Goal: Task Accomplishment & Management: Manage account settings

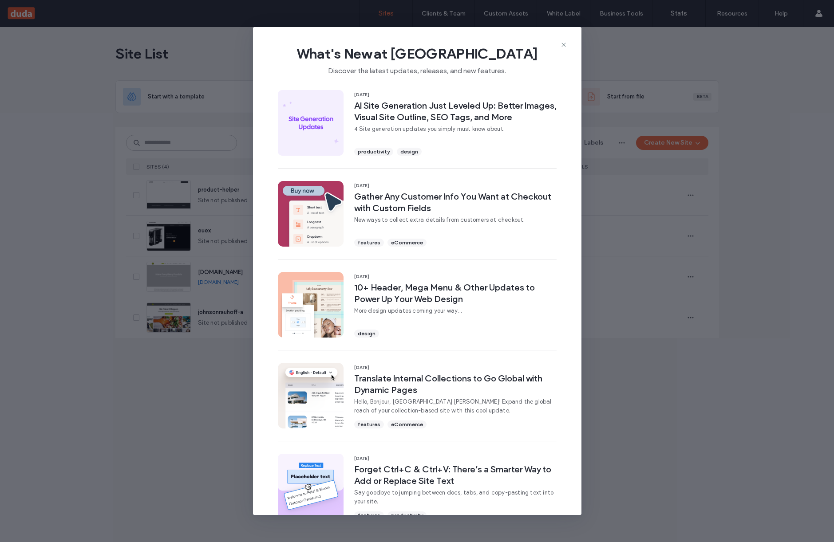
click at [562, 44] on icon at bounding box center [563, 44] width 7 height 7
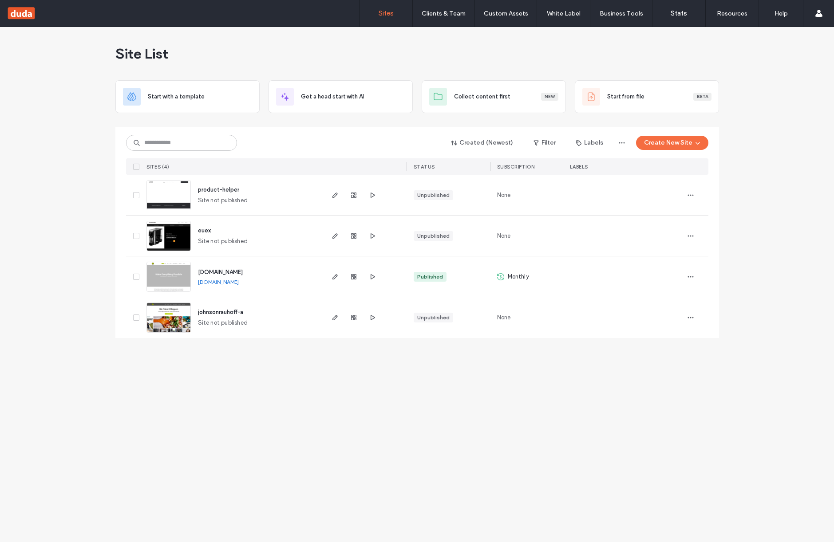
click at [229, 275] on span "[DOMAIN_NAME]" at bounding box center [220, 272] width 45 height 7
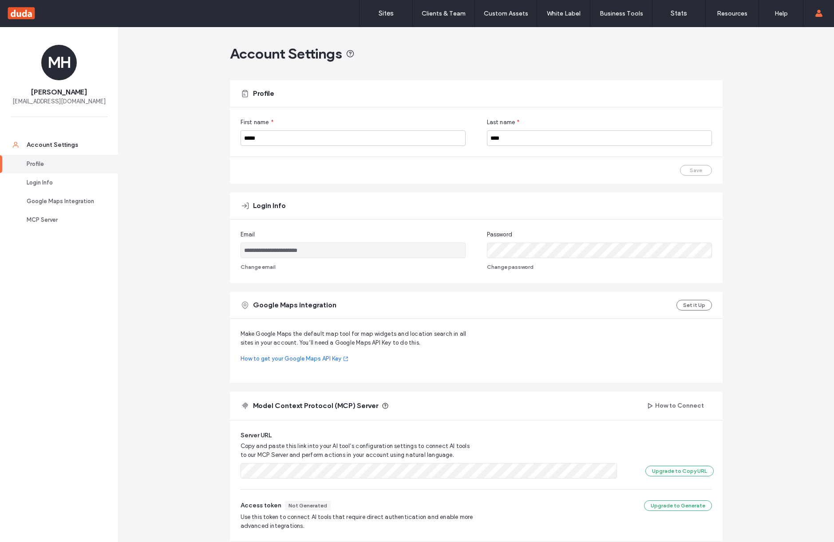
click at [12, 12] on div at bounding box center [57, 13] width 101 height 14
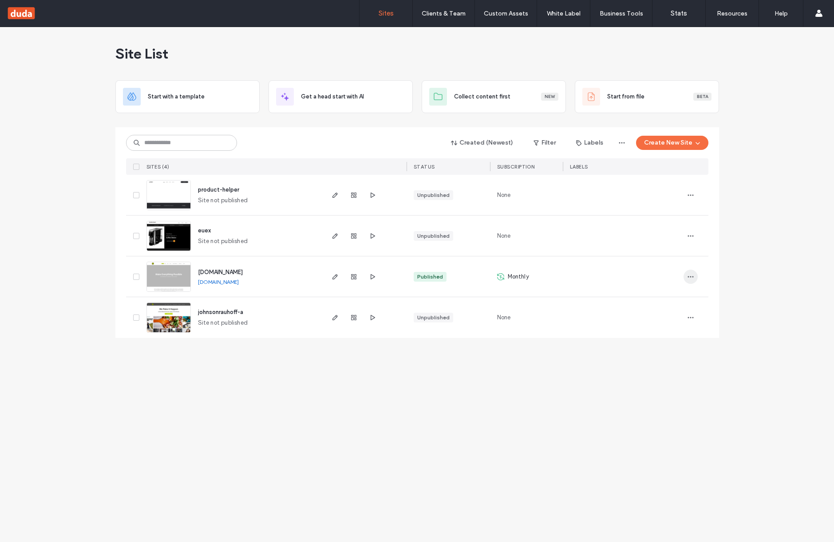
click at [692, 277] on use "button" at bounding box center [691, 276] width 6 height 1
click at [691, 277] on icon "button" at bounding box center [690, 276] width 7 height 7
click at [225, 270] on span "[DOMAIN_NAME]" at bounding box center [220, 272] width 45 height 7
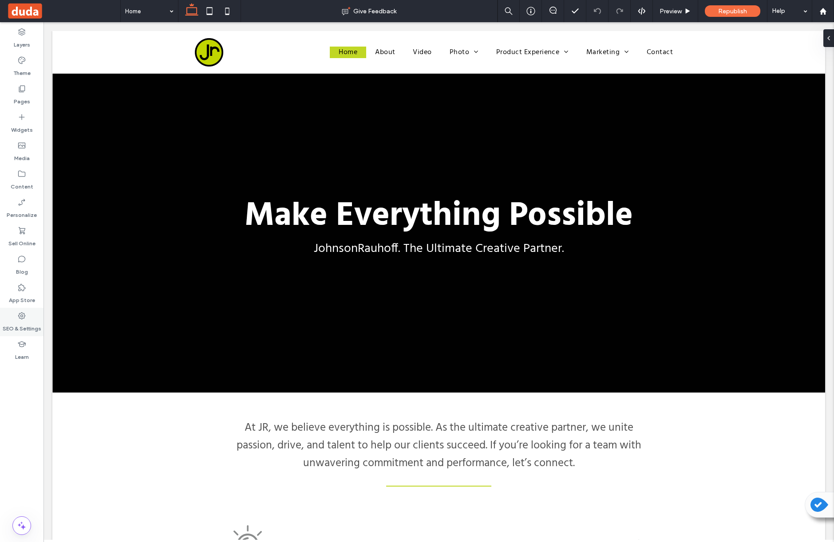
click at [20, 320] on label "SEO & Settings" at bounding box center [22, 326] width 39 height 12
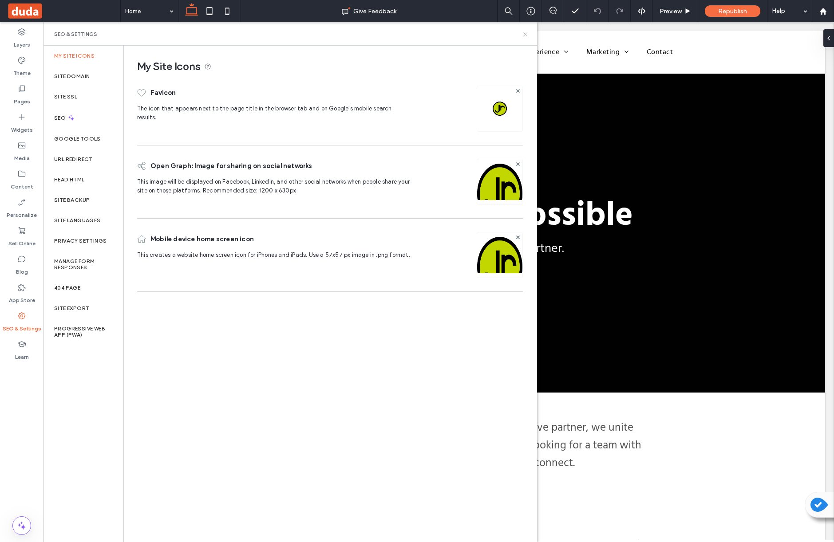
click at [525, 33] on icon at bounding box center [525, 34] width 7 height 7
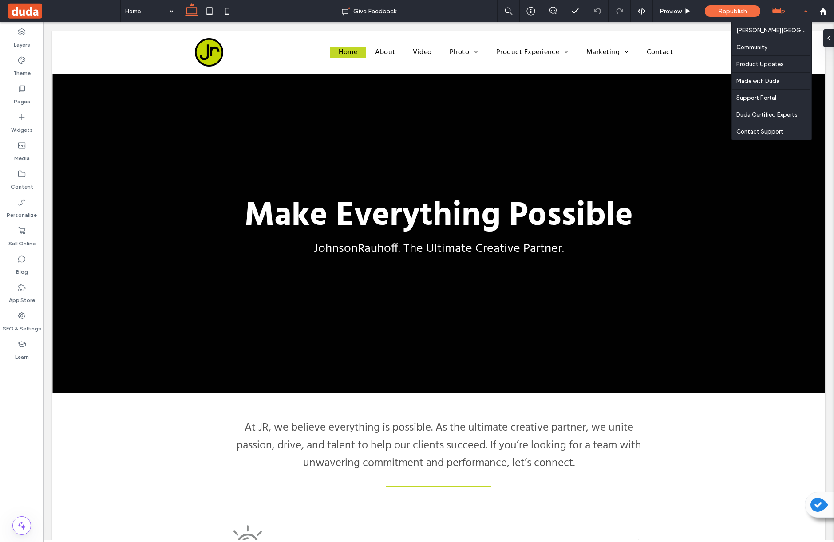
click at [806, 10] on div "Help" at bounding box center [789, 11] width 44 height 22
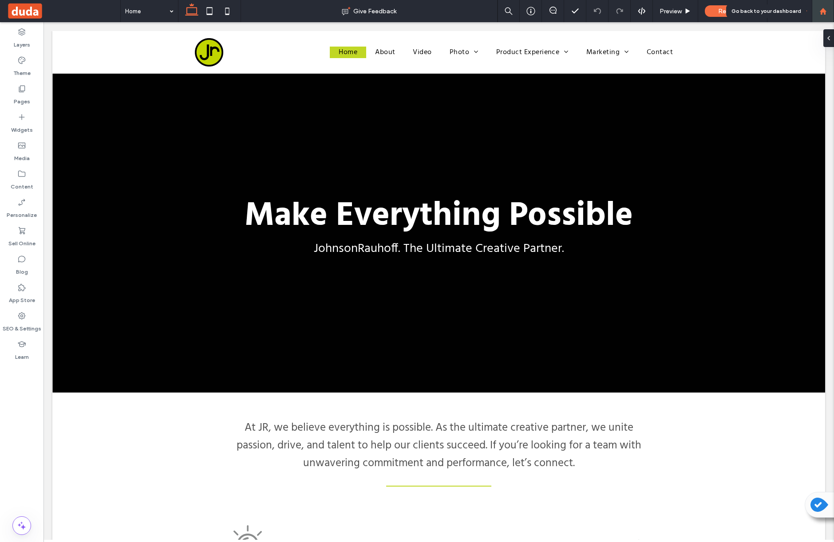
click at [822, 9] on use at bounding box center [822, 11] width 7 height 7
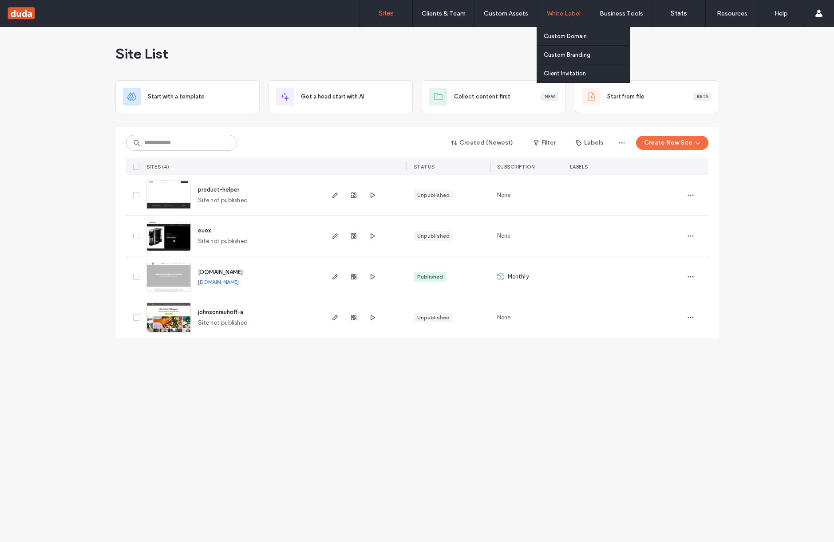
click at [557, 12] on label "White Label" at bounding box center [564, 14] width 34 height 8
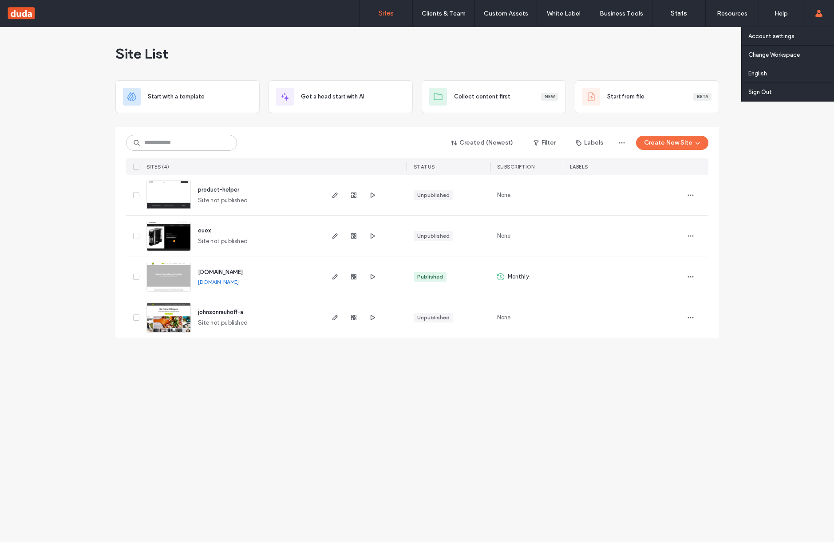
click at [818, 16] on use at bounding box center [818, 13] width 7 height 7
click at [778, 38] on label "Account settings" at bounding box center [771, 36] width 46 height 7
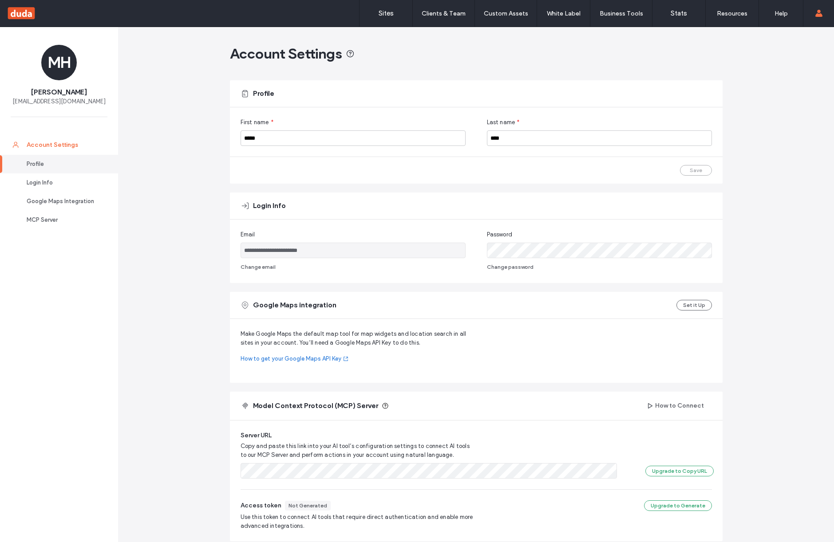
click at [59, 143] on div "Account Settings" at bounding box center [63, 145] width 73 height 9
click at [35, 182] on div "Login Info" at bounding box center [63, 182] width 73 height 9
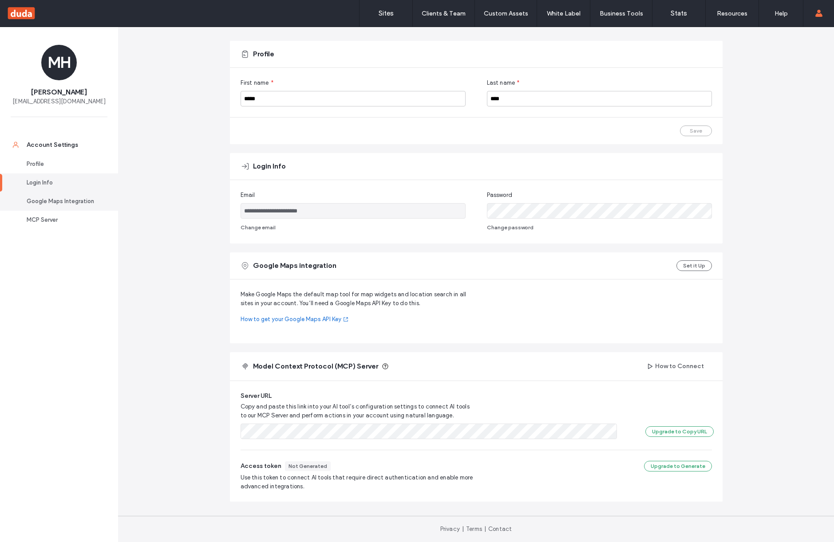
click at [46, 205] on div "Google Maps Integration" at bounding box center [63, 201] width 73 height 9
click at [41, 217] on div "MCP Server" at bounding box center [63, 220] width 73 height 9
click at [40, 145] on div "Account Settings" at bounding box center [63, 145] width 73 height 9
click at [60, 99] on span "[EMAIL_ADDRESS][DOMAIN_NAME]" at bounding box center [58, 101] width 93 height 9
drag, startPoint x: 59, startPoint y: 69, endPoint x: 62, endPoint y: 80, distance: 11.1
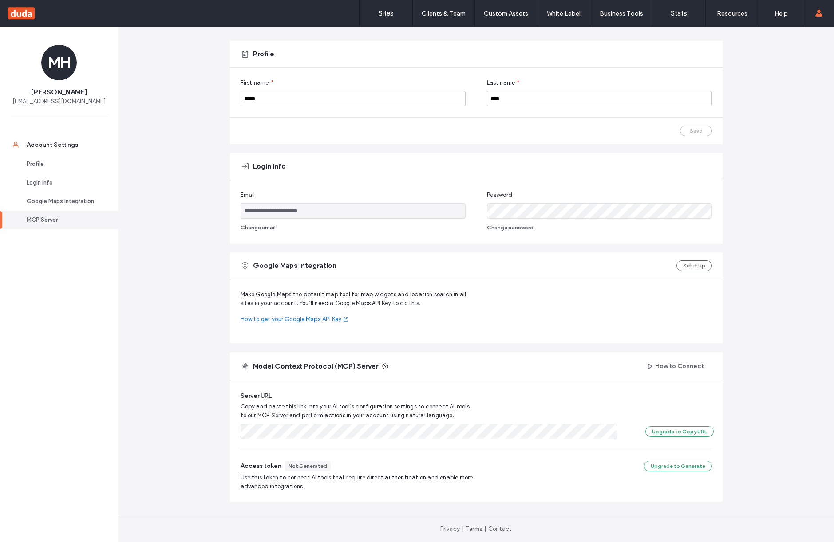
click at [59, 69] on div "MH" at bounding box center [59, 63] width 36 height 36
